Goal: Transaction & Acquisition: Purchase product/service

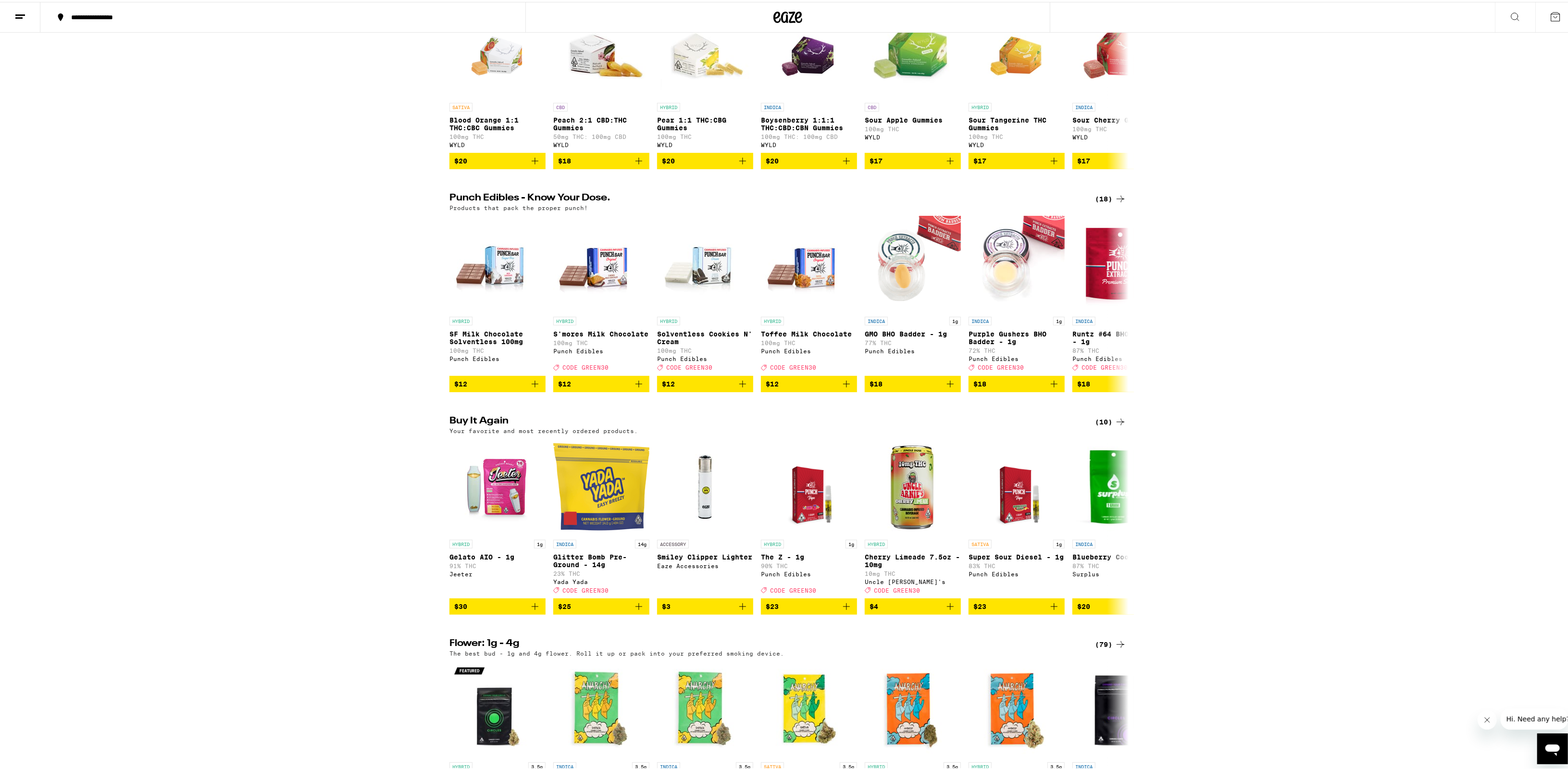
scroll to position [433, 0]
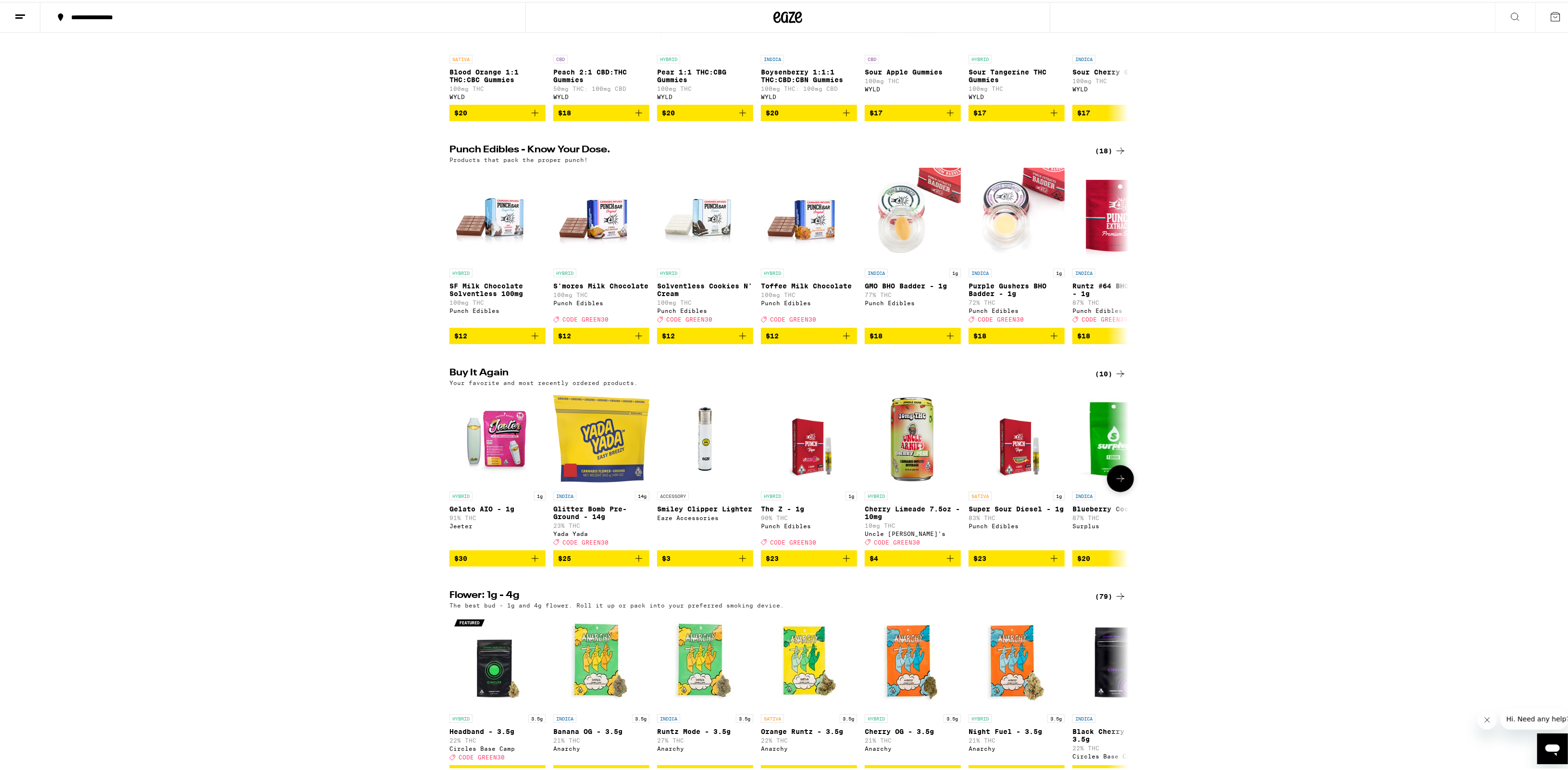
click at [531, 560] on icon "Add to bag" at bounding box center [534, 556] width 7 height 7
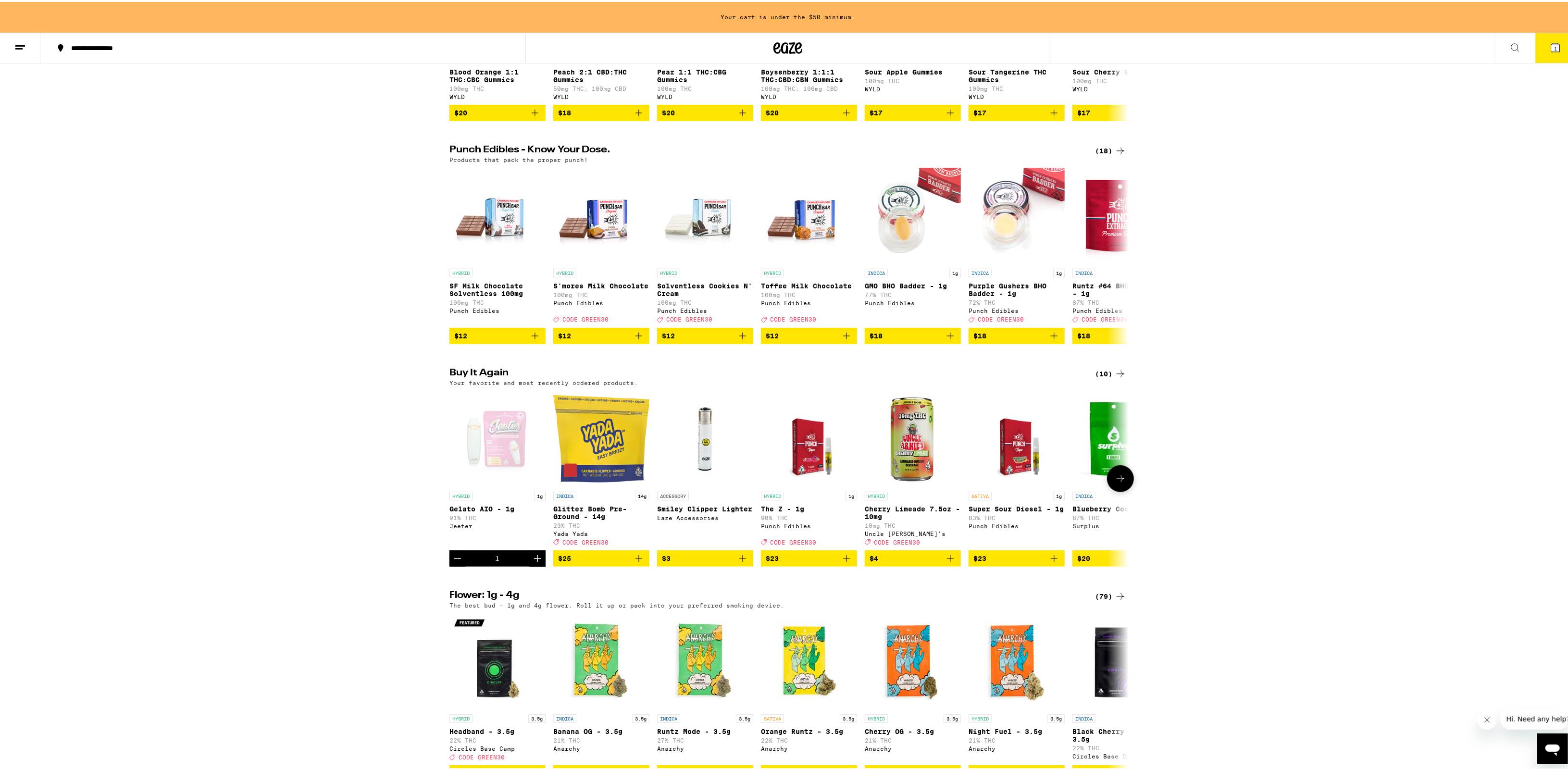
click at [633, 563] on icon "Add to bag" at bounding box center [639, 557] width 12 height 12
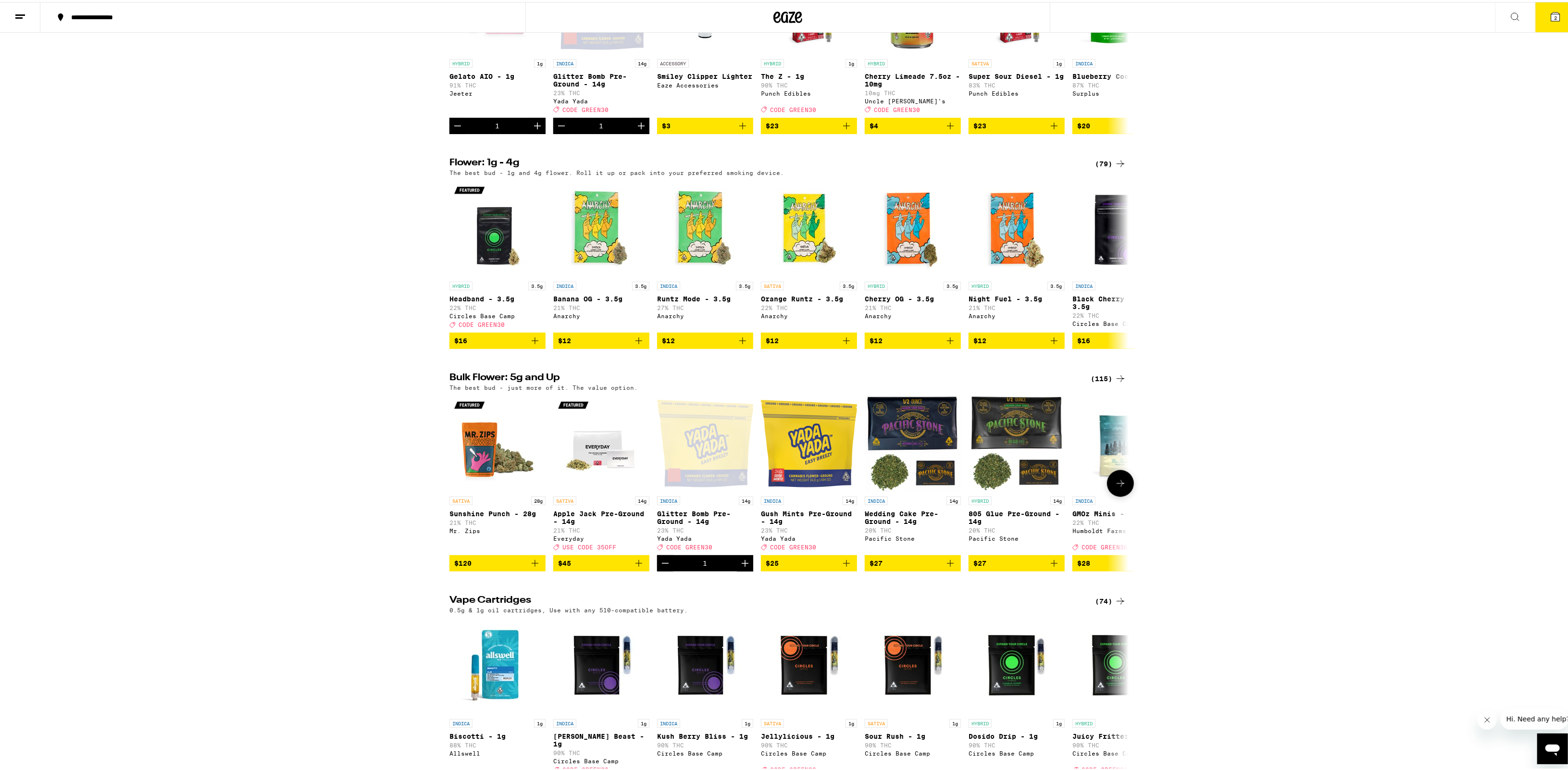
scroll to position [913, 0]
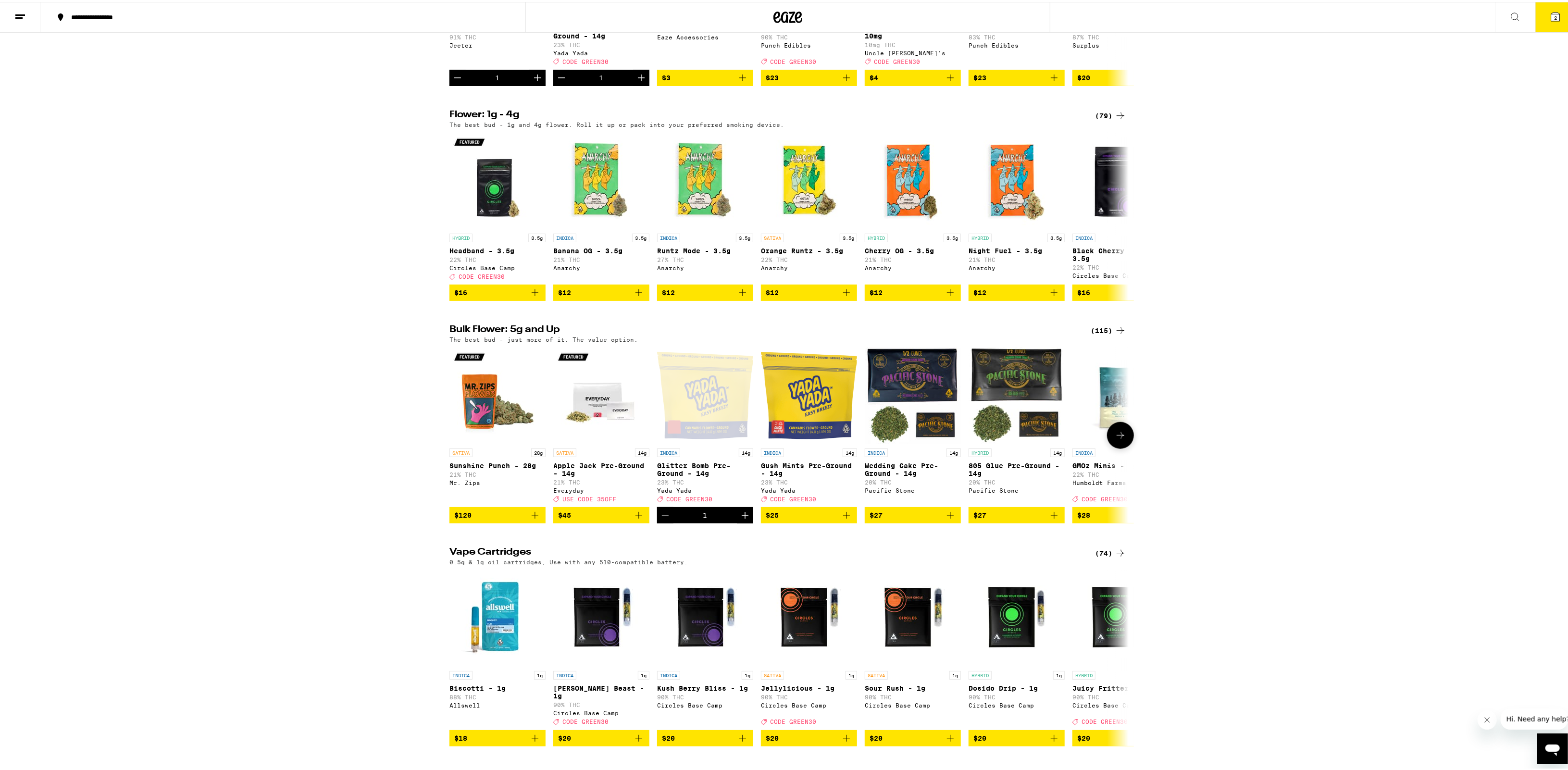
click at [1117, 439] on icon at bounding box center [1121, 434] width 12 height 12
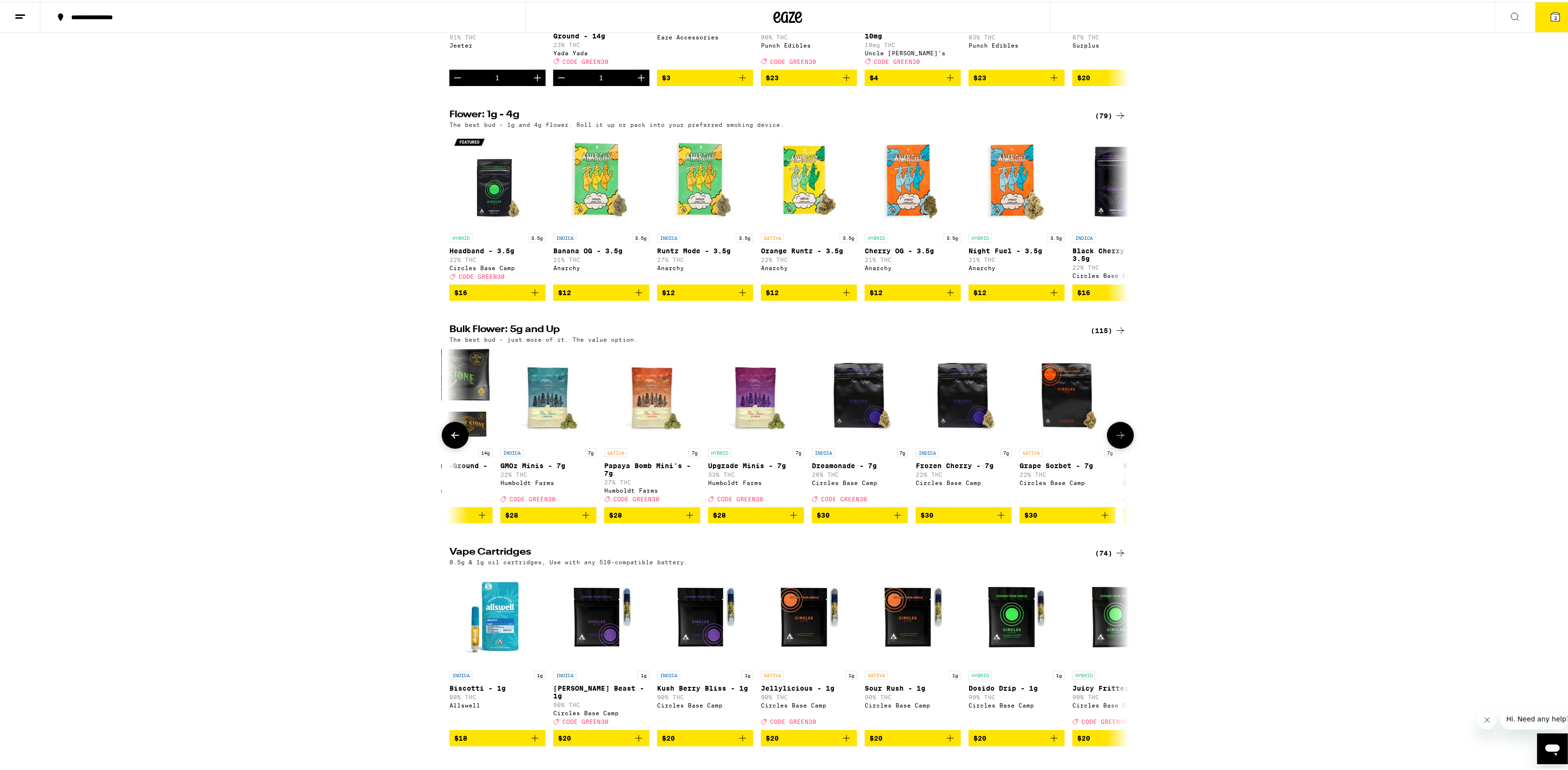
click at [1124, 447] on button at bounding box center [1120, 433] width 27 height 27
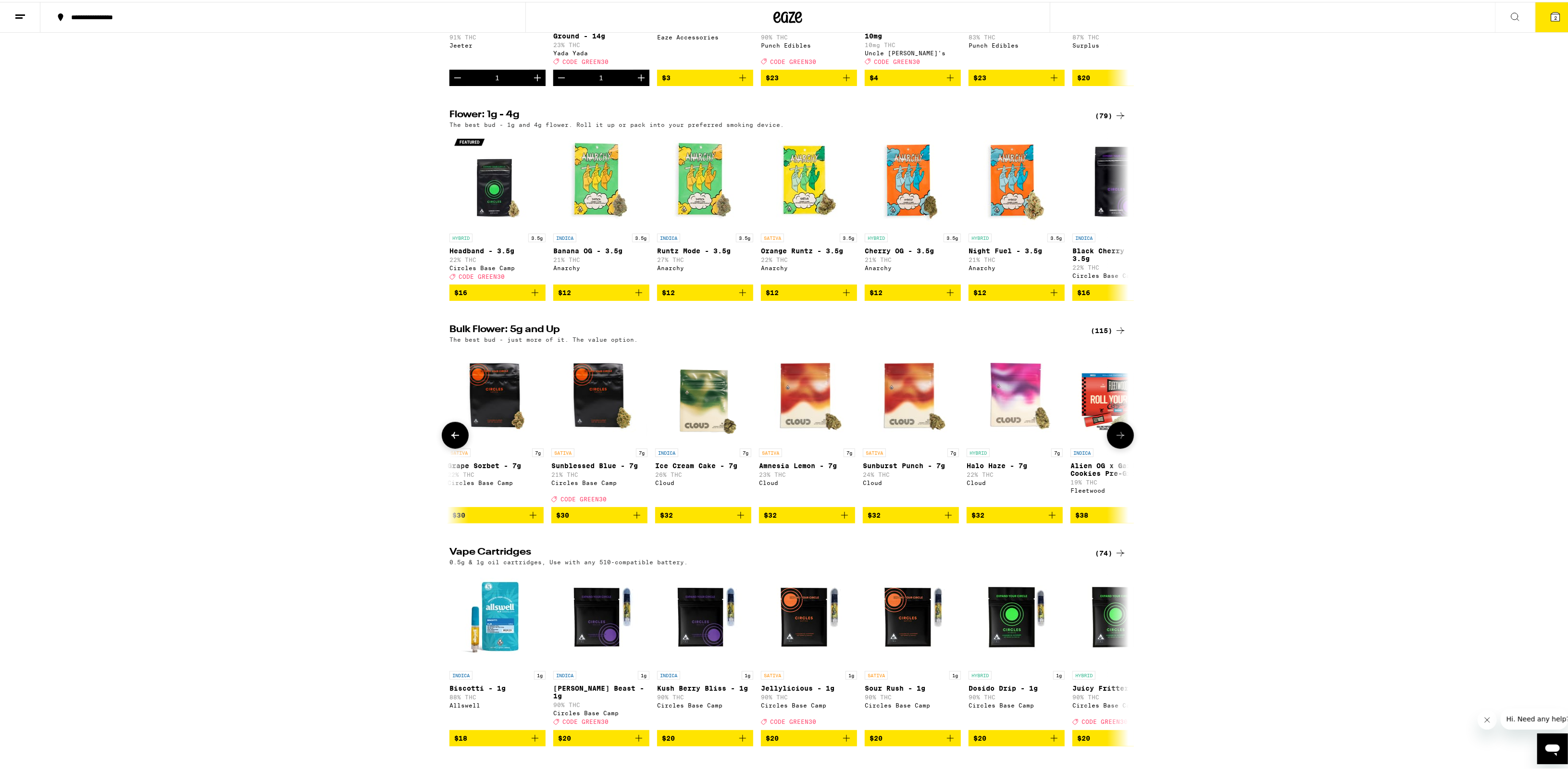
click at [1124, 447] on button at bounding box center [1120, 433] width 27 height 27
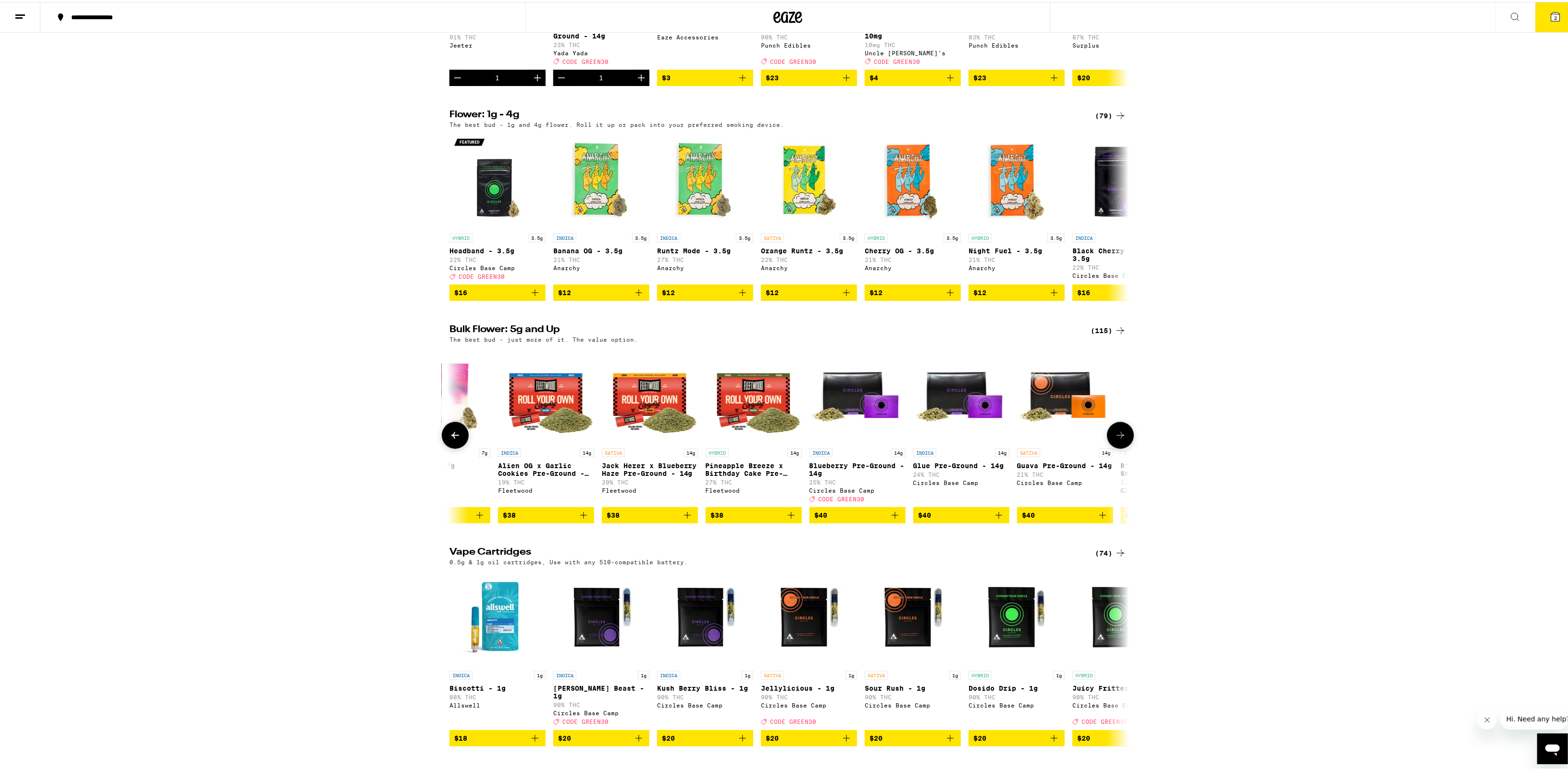
click at [1124, 447] on button at bounding box center [1120, 433] width 27 height 27
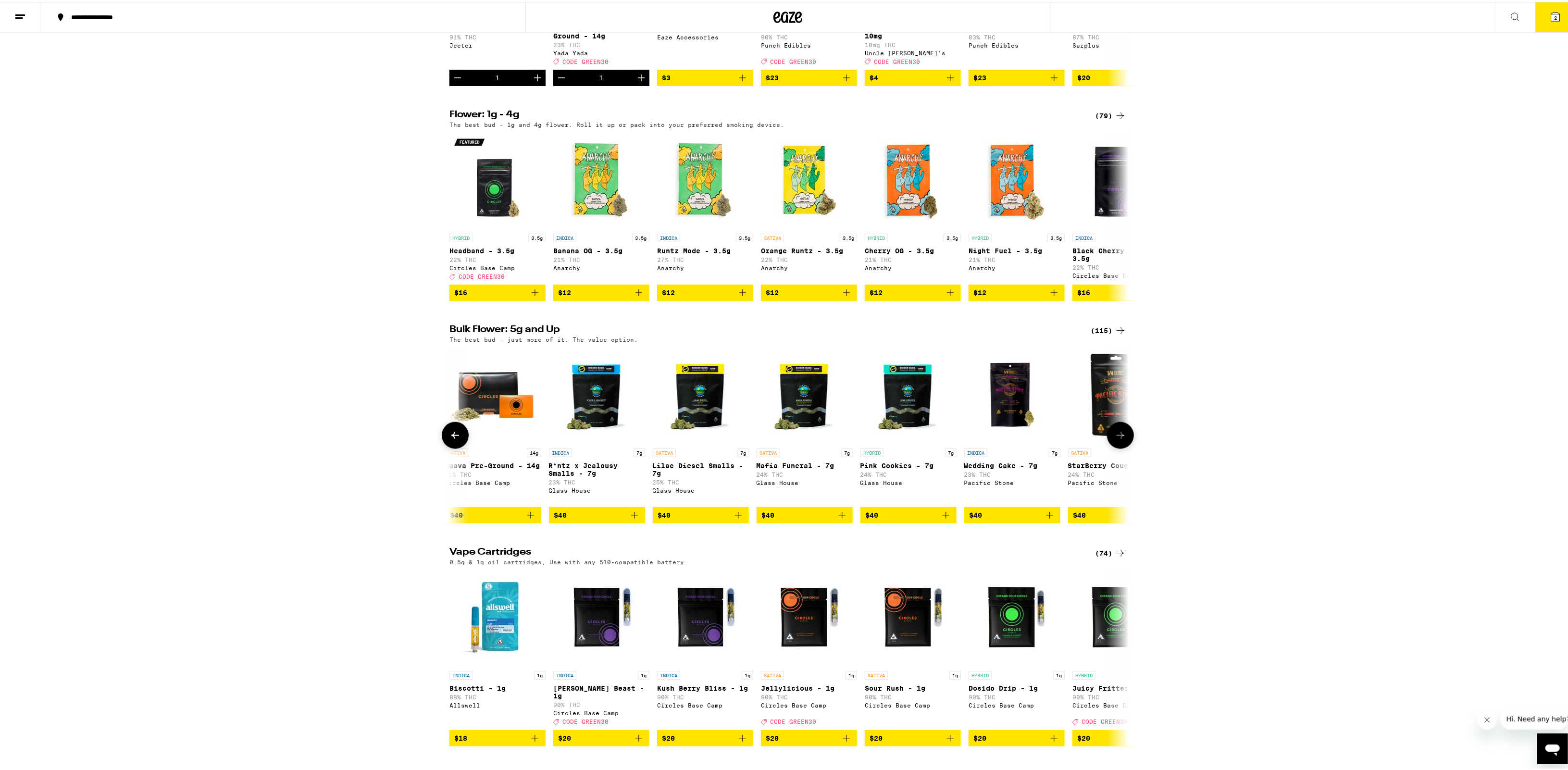
click at [1124, 447] on button at bounding box center [1120, 433] width 27 height 27
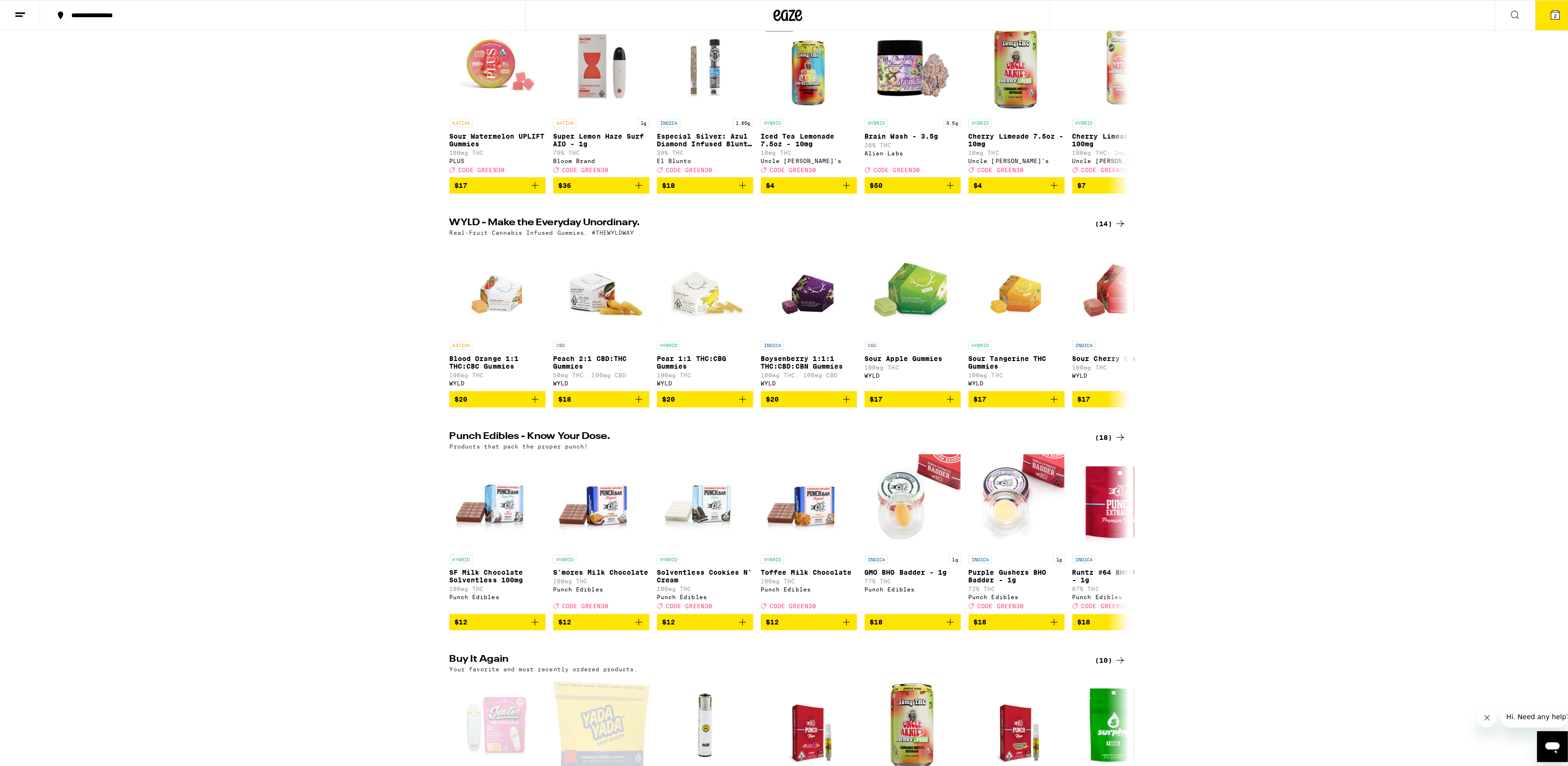
scroll to position [0, 0]
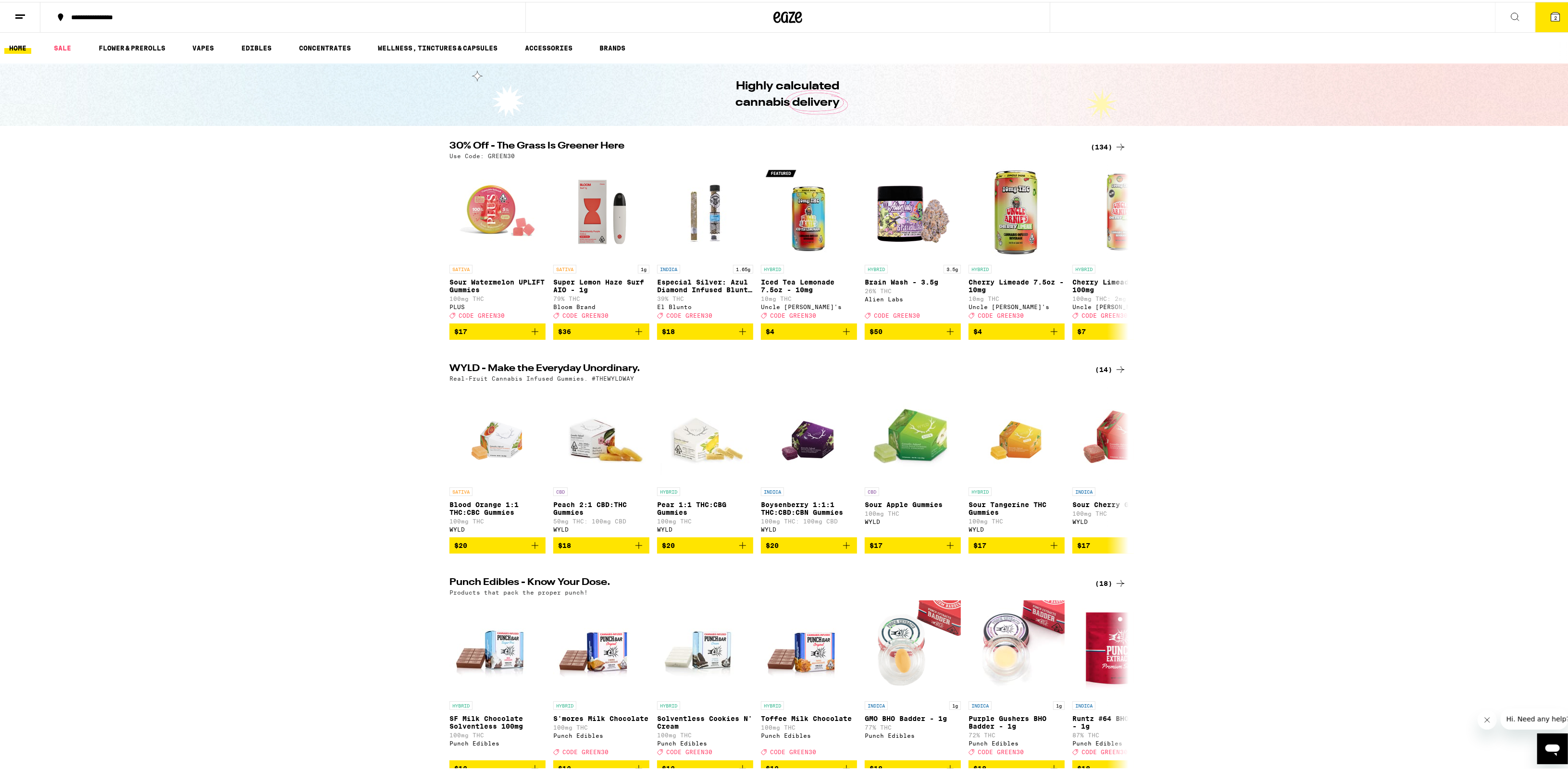
click at [1551, 18] on icon at bounding box center [1555, 15] width 9 height 9
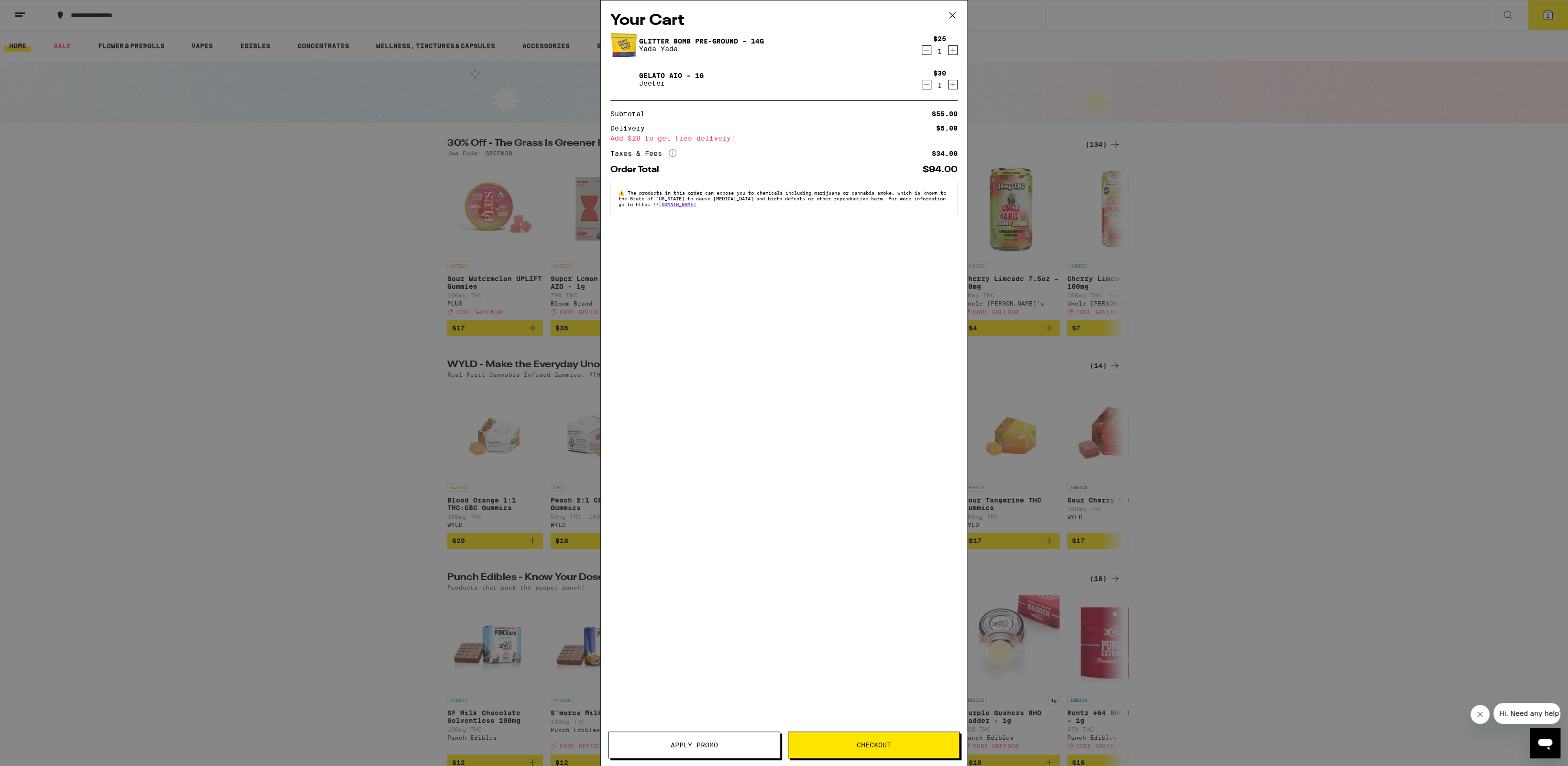
click at [856, 748] on span "Checkout" at bounding box center [873, 745] width 35 height 7
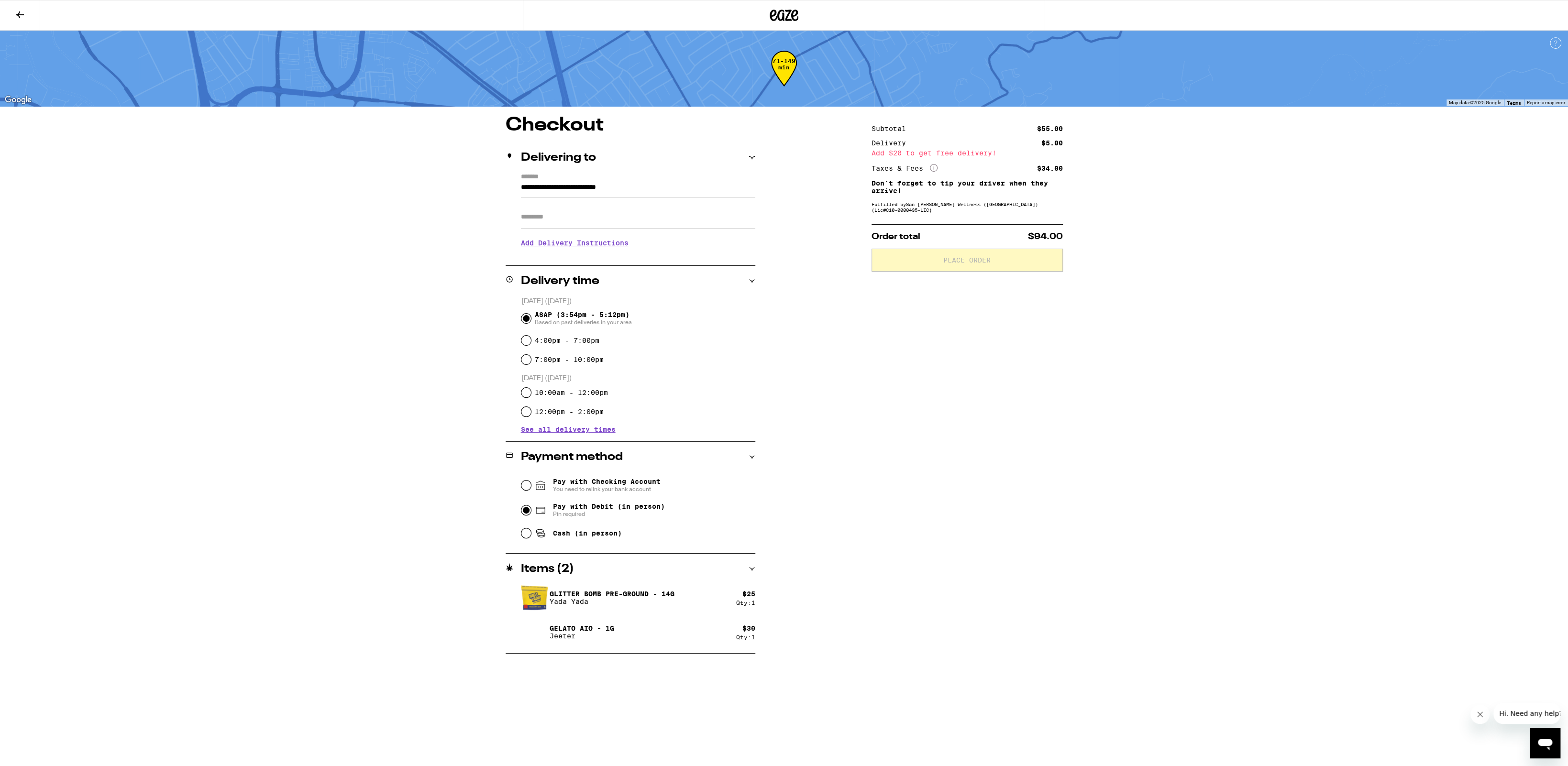
click at [522, 514] on input "Pay with Debit (in person) Pin required" at bounding box center [526, 510] width 10 height 10
radio input "true"
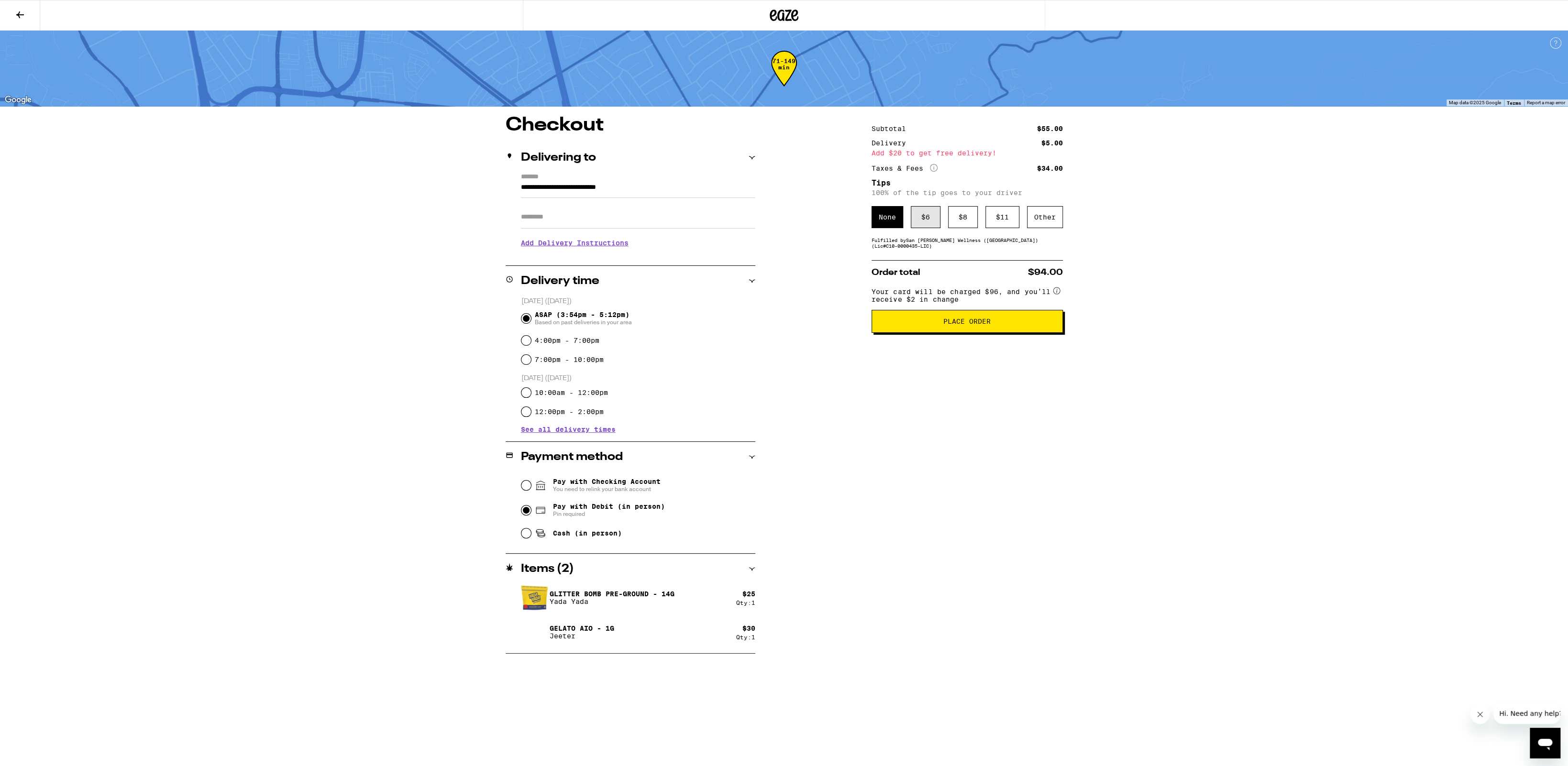
click at [922, 221] on div "$ 6" at bounding box center [925, 217] width 30 height 22
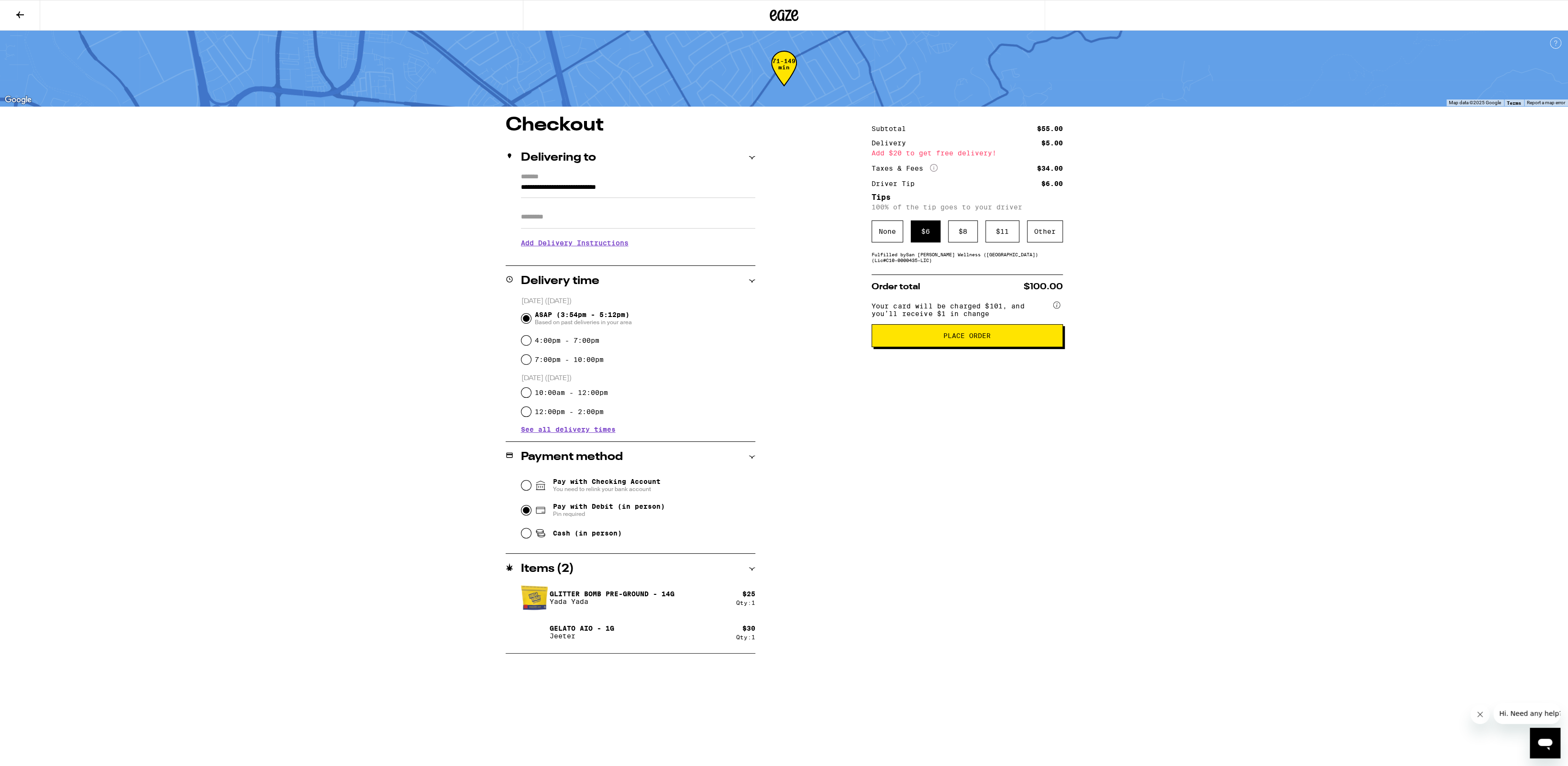
click at [945, 339] on span "Place Order" at bounding box center [967, 335] width 47 height 7
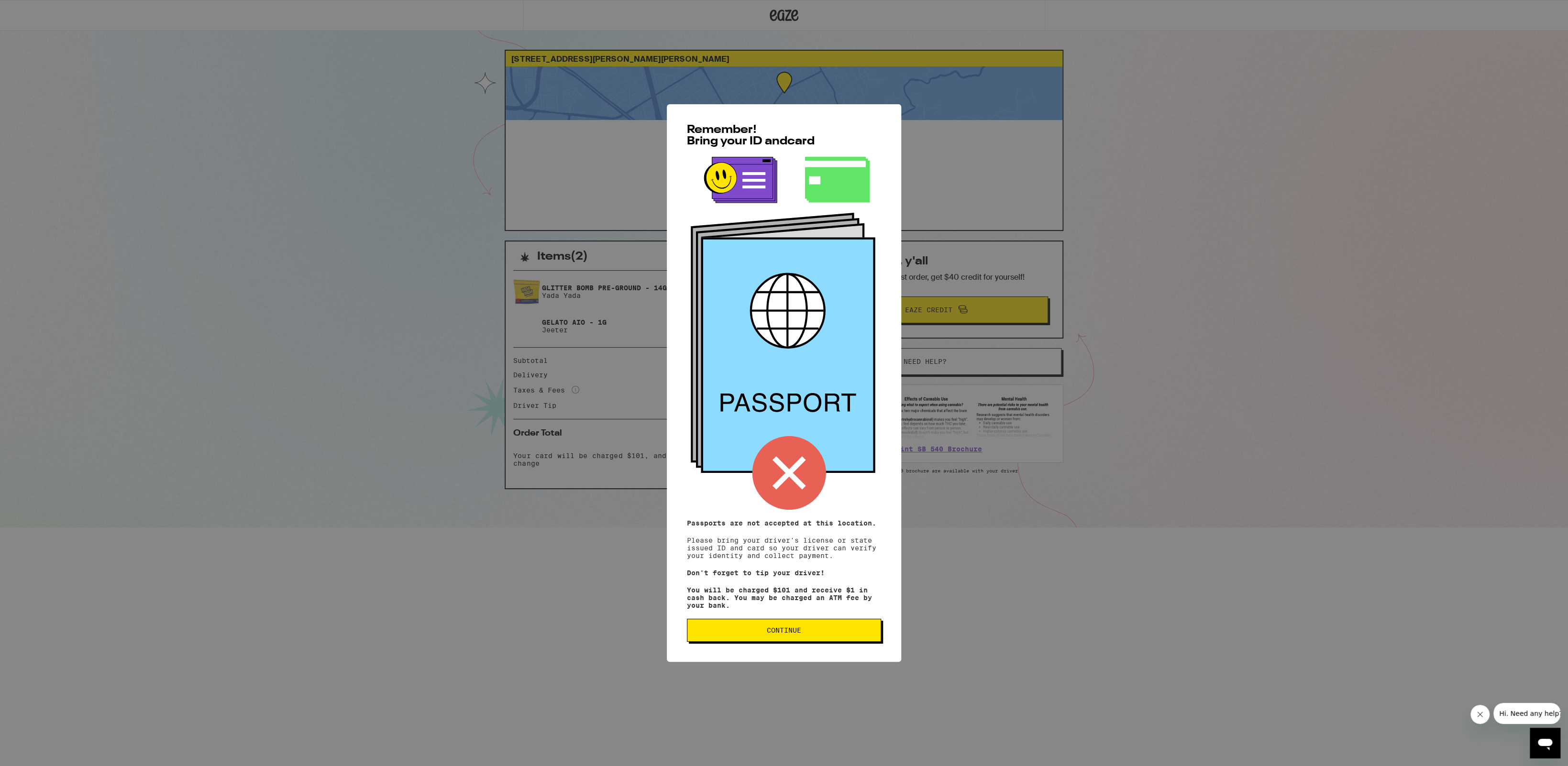
click at [788, 638] on button "Continue" at bounding box center [784, 630] width 195 height 23
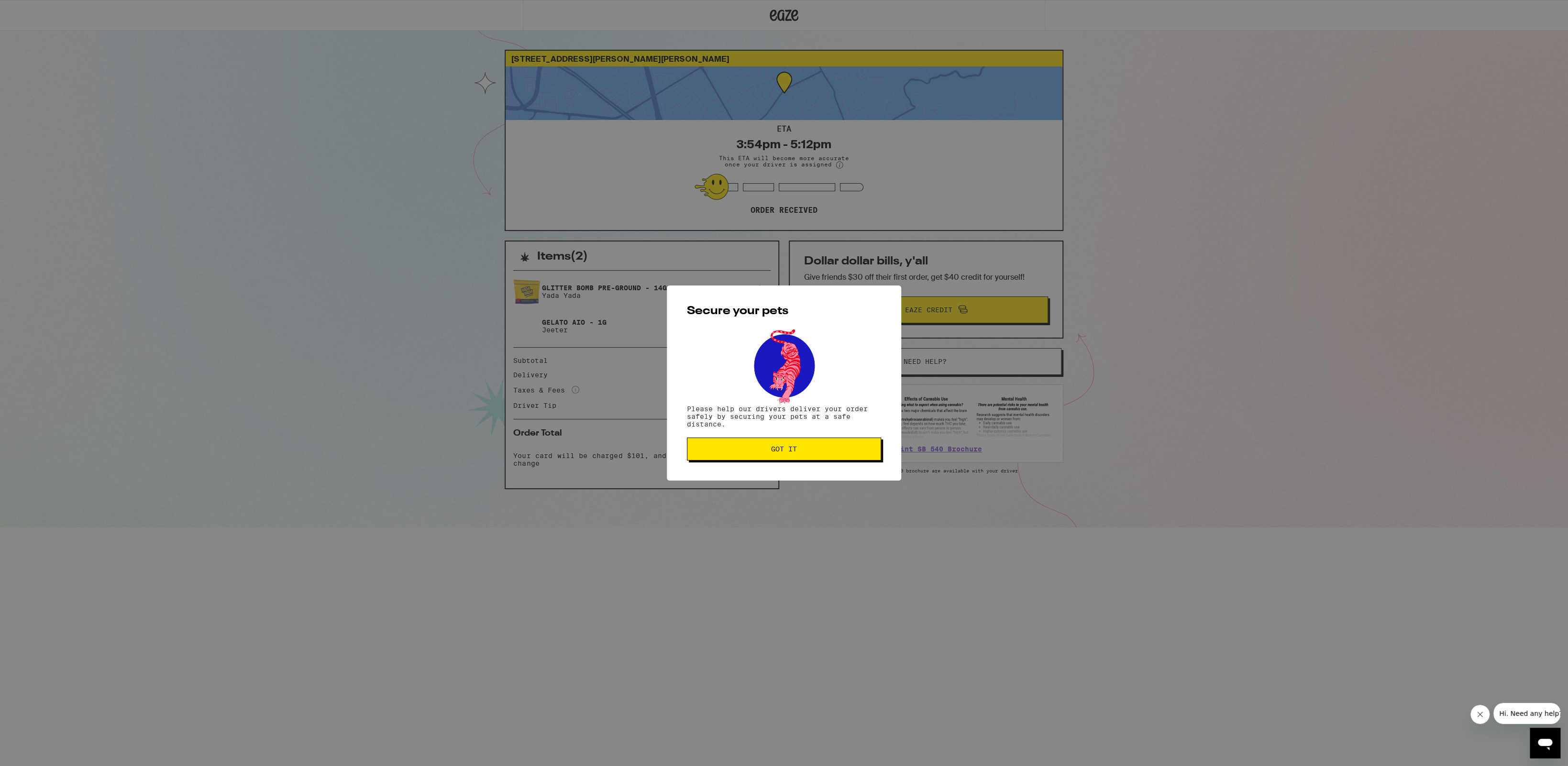
click at [785, 455] on button "Got it" at bounding box center [784, 449] width 195 height 23
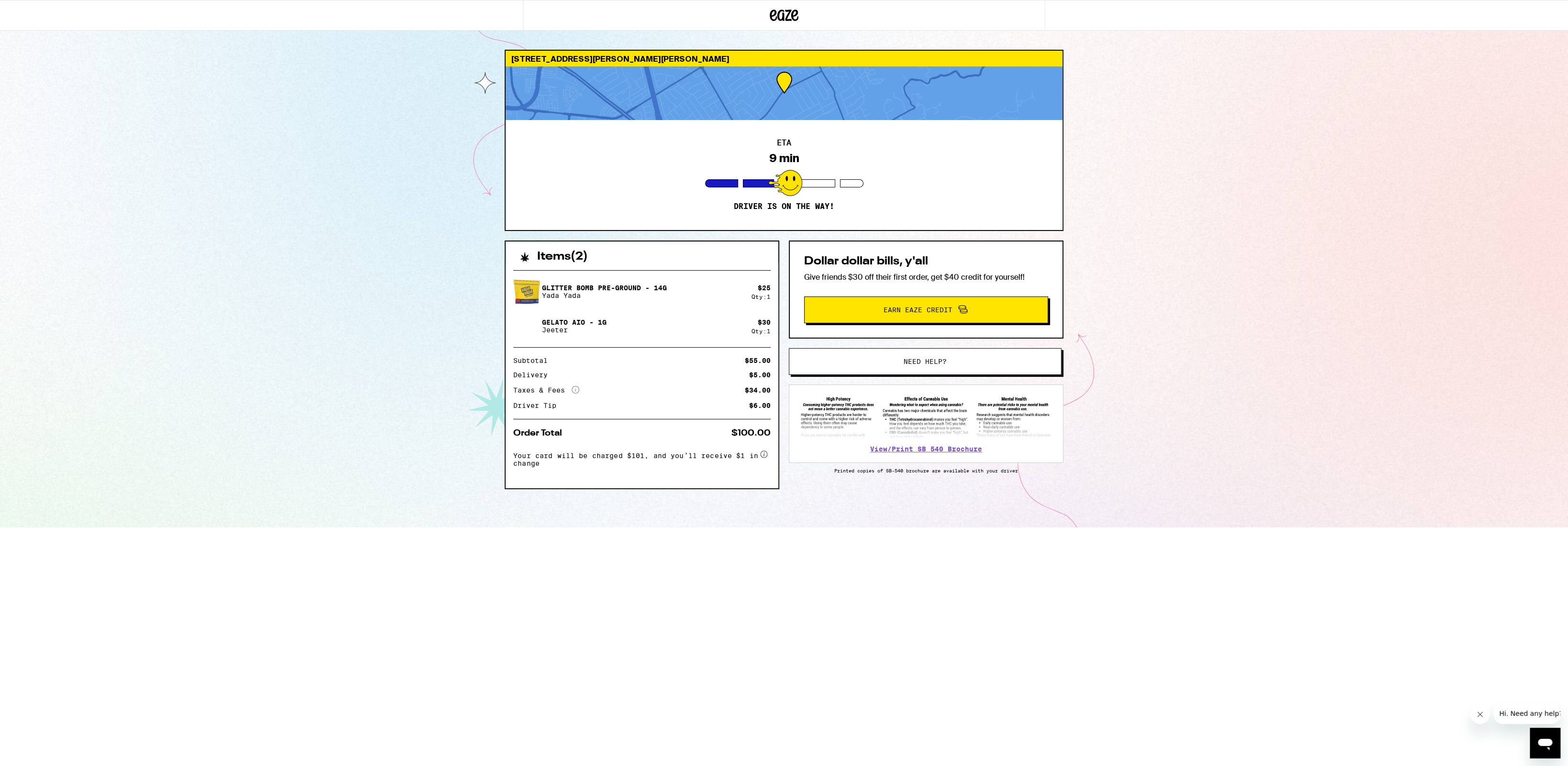
click at [358, 169] on div "[STREET_ADDRESS][PERSON_NAME][PERSON_NAME] ETA 9 min Driver is on the way! Item…" at bounding box center [784, 263] width 1568 height 527
